Goal: Obtain resource: Download file/media

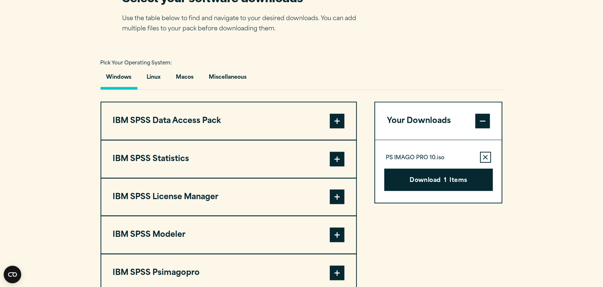
scroll to position [565, 0]
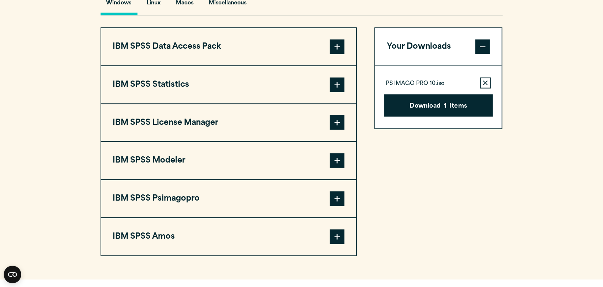
click at [212, 184] on button "IBM SPSS Psimagopro" at bounding box center [228, 198] width 255 height 37
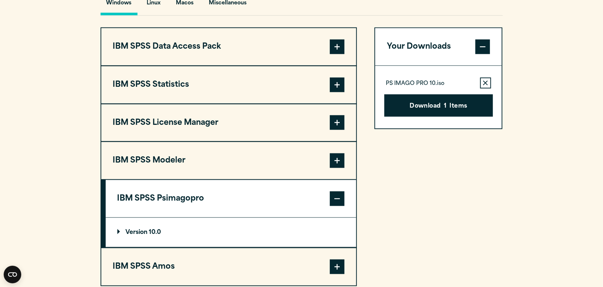
click at [224, 93] on button "IBM SPSS Statistics" at bounding box center [228, 84] width 255 height 37
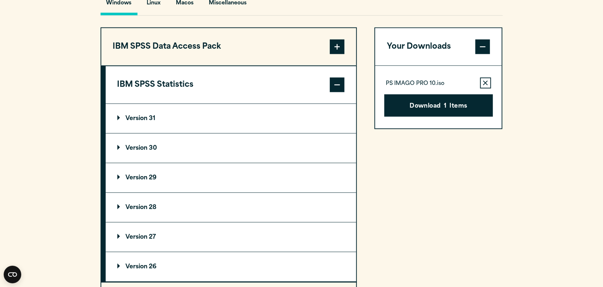
click at [134, 169] on summary "Version 29" at bounding box center [231, 177] width 251 height 29
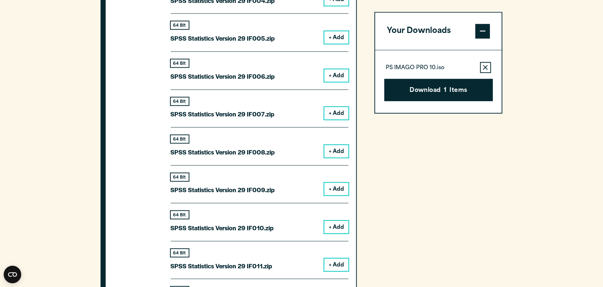
scroll to position [1131, 0]
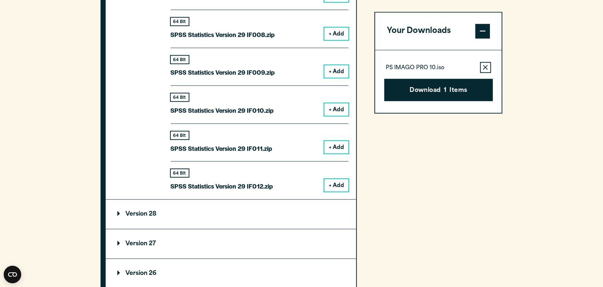
drag, startPoint x: 290, startPoint y: 185, endPoint x: 285, endPoint y: 175, distance: 11.3
click at [285, 175] on div "64 Bit SPSS Statistics Version 29 IF012.zip + Add" at bounding box center [260, 176] width 178 height 30
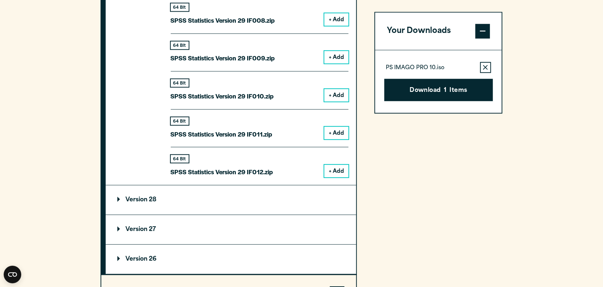
scroll to position [1164, 0]
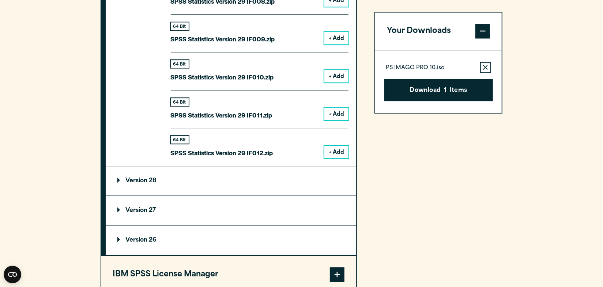
click at [254, 171] on summary "Version 28" at bounding box center [231, 180] width 251 height 29
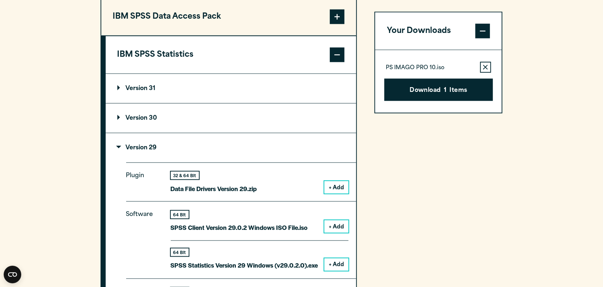
scroll to position [532, 0]
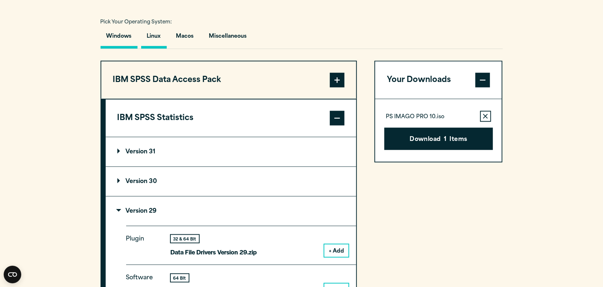
click at [150, 35] on button "Linux" at bounding box center [154, 38] width 26 height 21
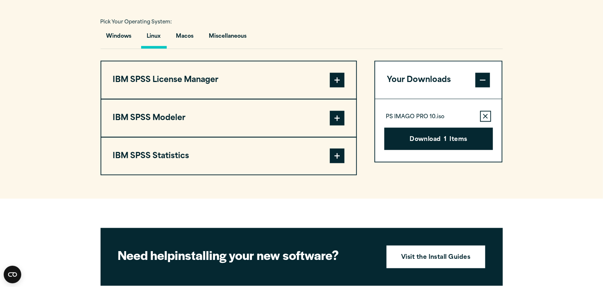
click at [165, 112] on button "IBM SPSS Modeler" at bounding box center [228, 118] width 255 height 37
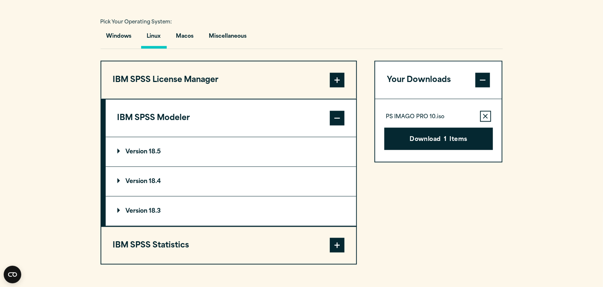
click at [167, 113] on button "IBM SPSS Modeler" at bounding box center [231, 118] width 251 height 37
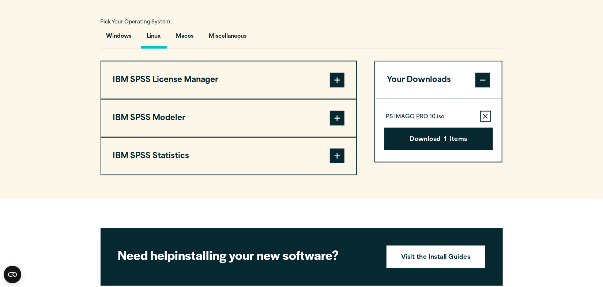
click at [182, 156] on button "IBM SPSS Statistics" at bounding box center [228, 156] width 255 height 37
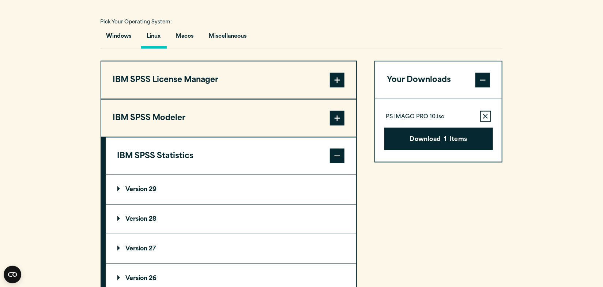
click at [212, 89] on button "IBM SPSS License Manager" at bounding box center [228, 79] width 255 height 37
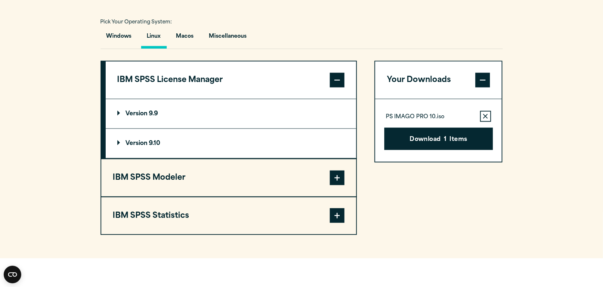
click at [173, 221] on button "IBM SPSS Statistics" at bounding box center [228, 215] width 255 height 37
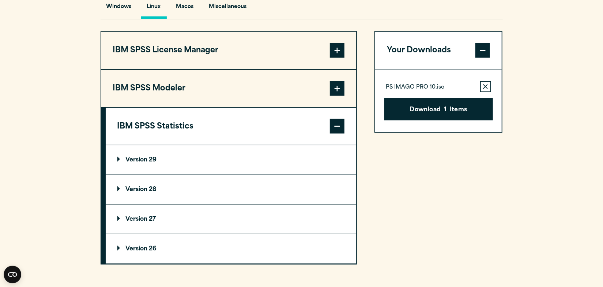
scroll to position [565, 0]
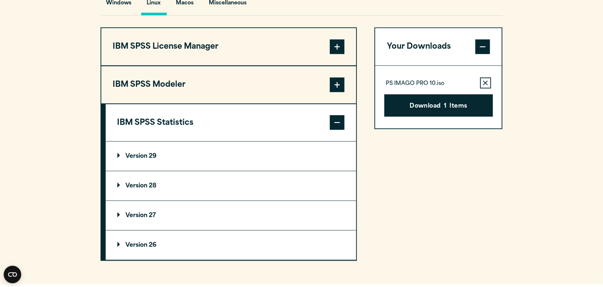
click at [152, 153] on p "Version 29" at bounding box center [137, 156] width 40 height 6
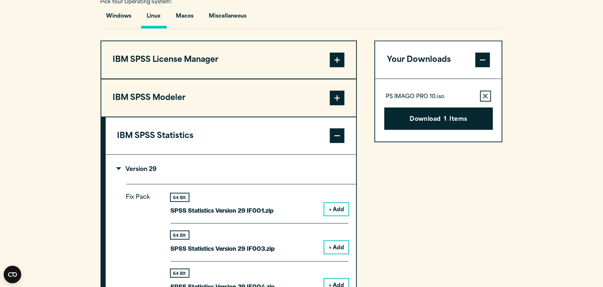
scroll to position [532, 0]
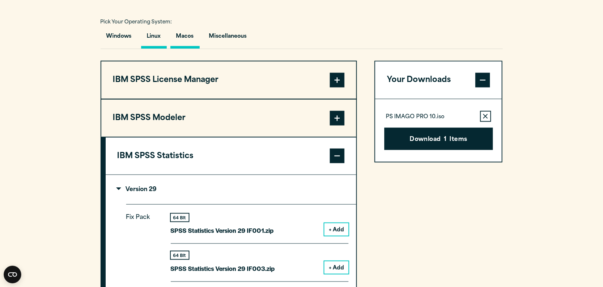
click at [184, 40] on button "Macos" at bounding box center [185, 38] width 29 height 21
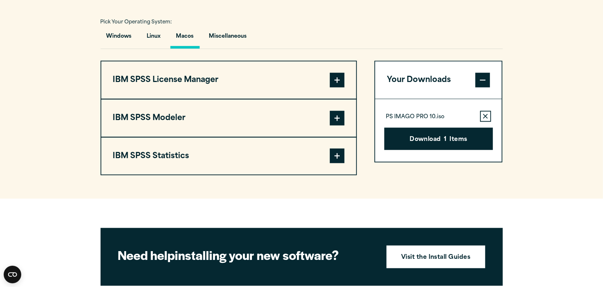
click at [177, 116] on button "IBM SPSS Modeler" at bounding box center [228, 118] width 255 height 37
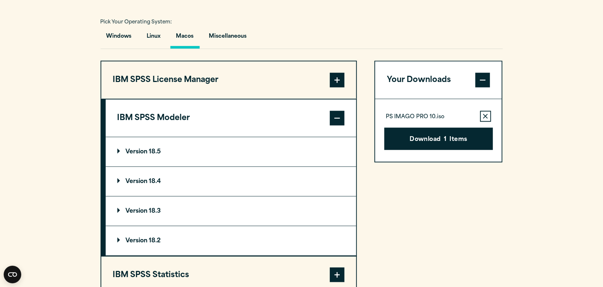
click at [180, 111] on button "IBM SPSS Modeler" at bounding box center [231, 118] width 251 height 37
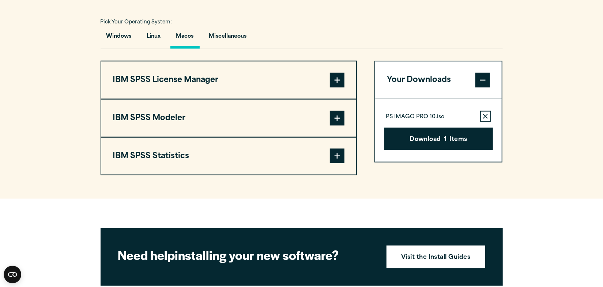
click at [170, 149] on button "IBM SPSS Statistics" at bounding box center [228, 156] width 255 height 37
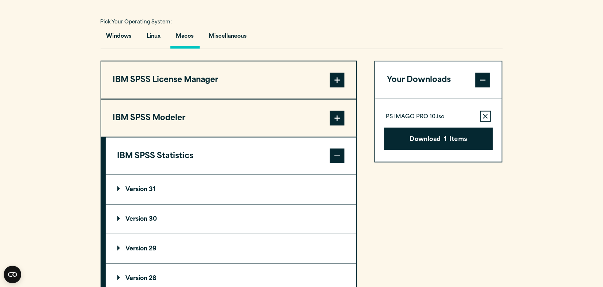
click at [165, 189] on summary "Version 31" at bounding box center [231, 189] width 251 height 29
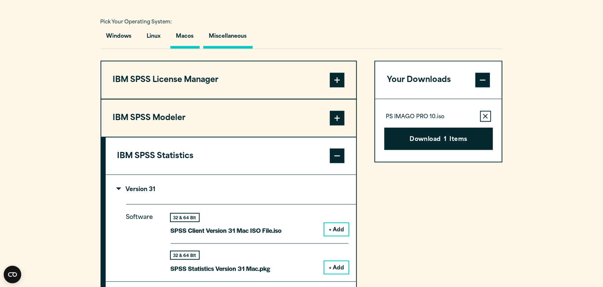
click at [234, 41] on button "Miscellaneous" at bounding box center [227, 38] width 49 height 21
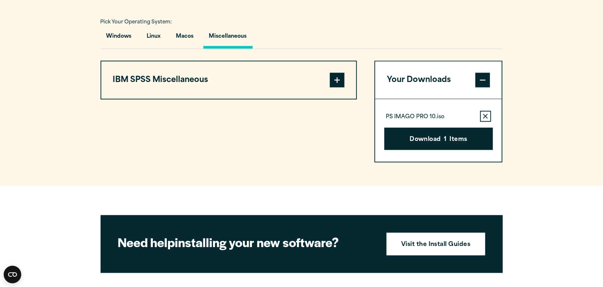
click at [210, 68] on button "IBM SPSS Miscellaneous" at bounding box center [228, 79] width 255 height 37
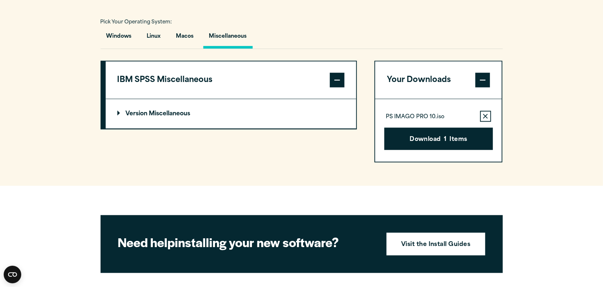
click at [181, 111] on p "Version Miscellaneous" at bounding box center [153, 114] width 73 height 6
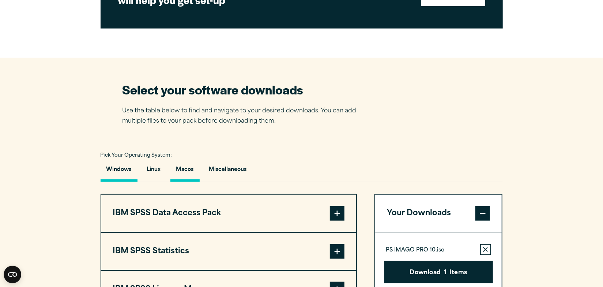
click at [186, 172] on button "Macos" at bounding box center [185, 171] width 29 height 21
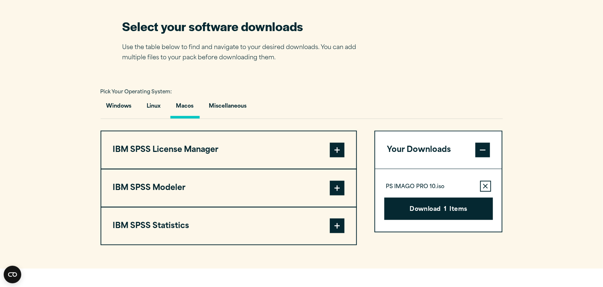
scroll to position [465, 0]
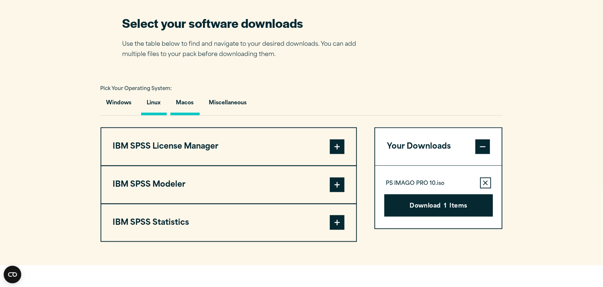
click at [156, 105] on button "Linux" at bounding box center [154, 104] width 26 height 21
click at [198, 179] on button "IBM SPSS Modeler" at bounding box center [228, 184] width 255 height 37
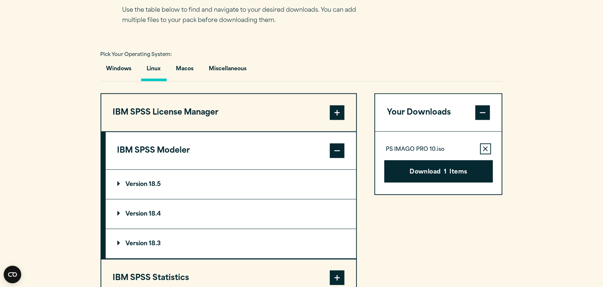
scroll to position [599, 0]
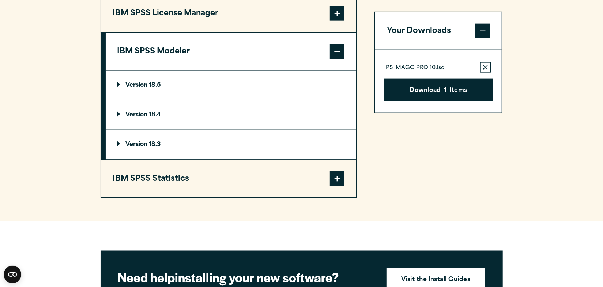
click at [185, 176] on button "IBM SPSS Statistics" at bounding box center [228, 178] width 255 height 37
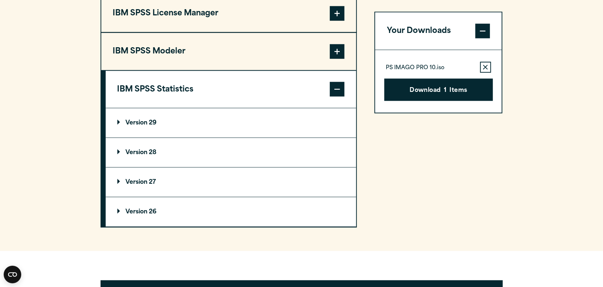
click at [153, 154] on summary "Version 28" at bounding box center [231, 152] width 251 height 29
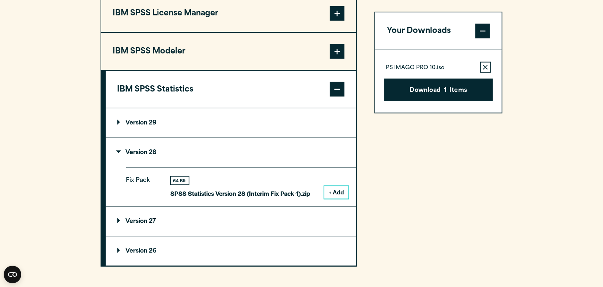
click at [152, 218] on p "Version 27" at bounding box center [136, 221] width 39 height 6
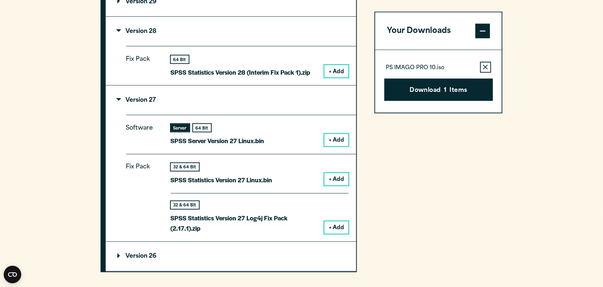
scroll to position [732, 0]
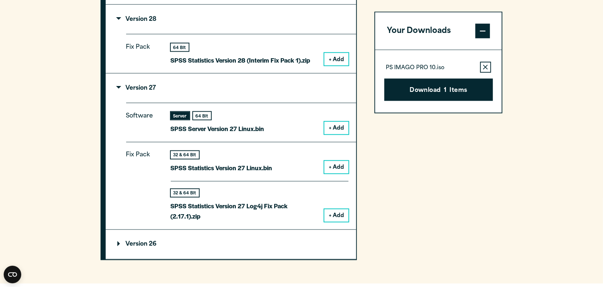
click at [152, 242] on p "Version 26" at bounding box center [137, 245] width 40 height 6
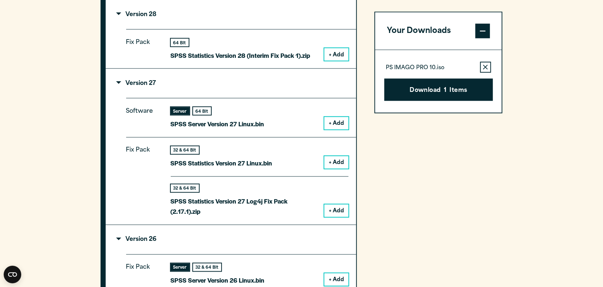
scroll to position [599, 0]
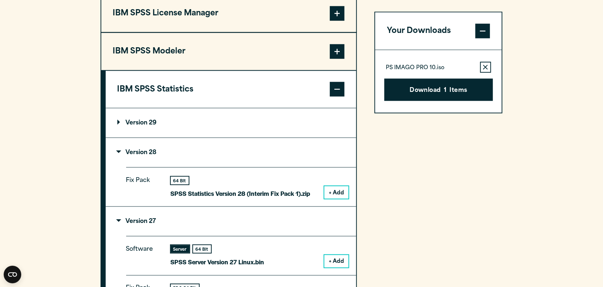
click at [156, 128] on summary "Version 29" at bounding box center [231, 122] width 251 height 29
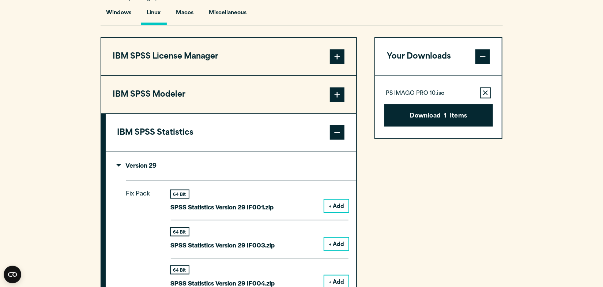
scroll to position [465, 0]
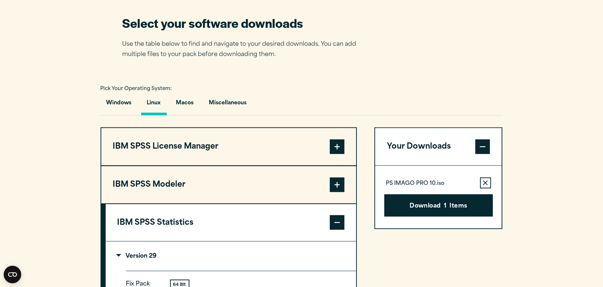
click at [122, 253] on p "Version 29" at bounding box center [137, 256] width 40 height 6
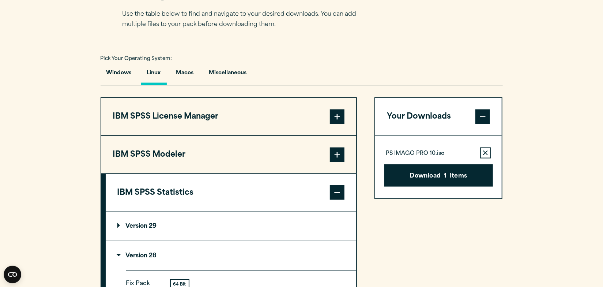
scroll to position [499, 0]
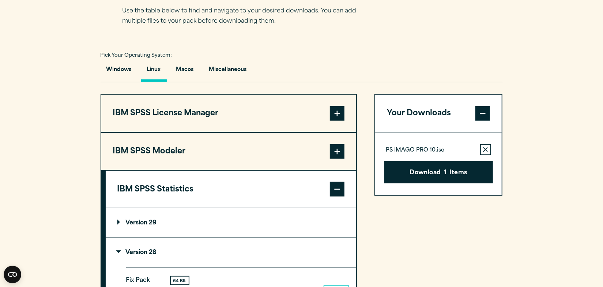
click at [210, 116] on button "IBM SPSS License Manager" at bounding box center [228, 113] width 255 height 37
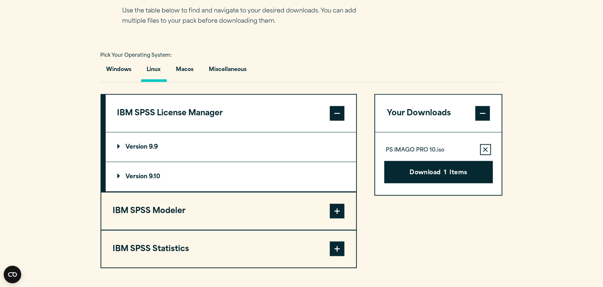
click at [157, 149] on p "Version 9.9" at bounding box center [137, 147] width 41 height 6
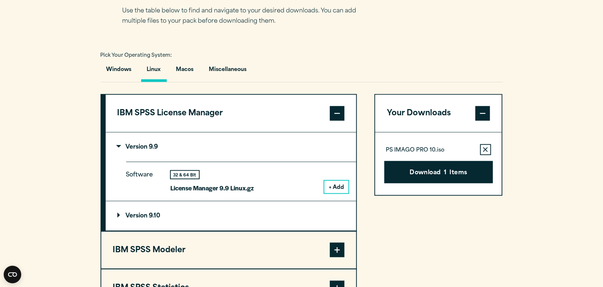
click at [155, 224] on summary "Version 9.10" at bounding box center [231, 215] width 251 height 29
